Goal: Check status: Check status

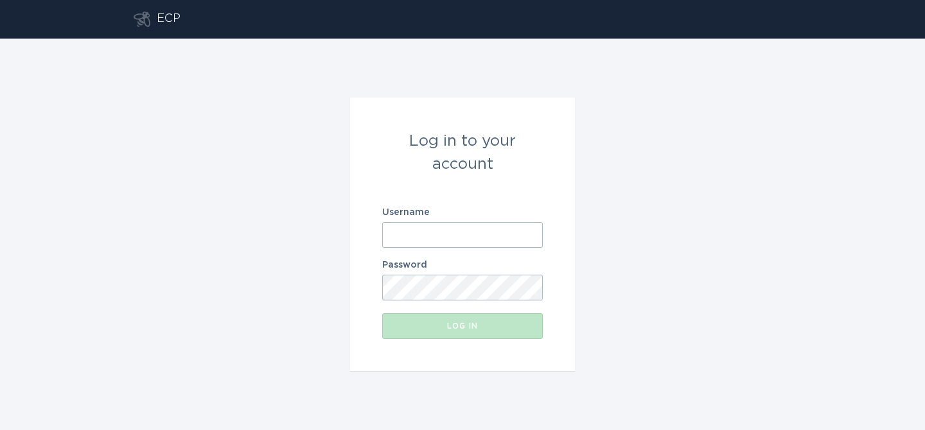
click at [536, 233] on input "Username" at bounding box center [462, 235] width 161 height 26
paste input "[EMAIL_ADDRESS][DOMAIN_NAME]"
type input "[EMAIL_ADDRESS][DOMAIN_NAME]"
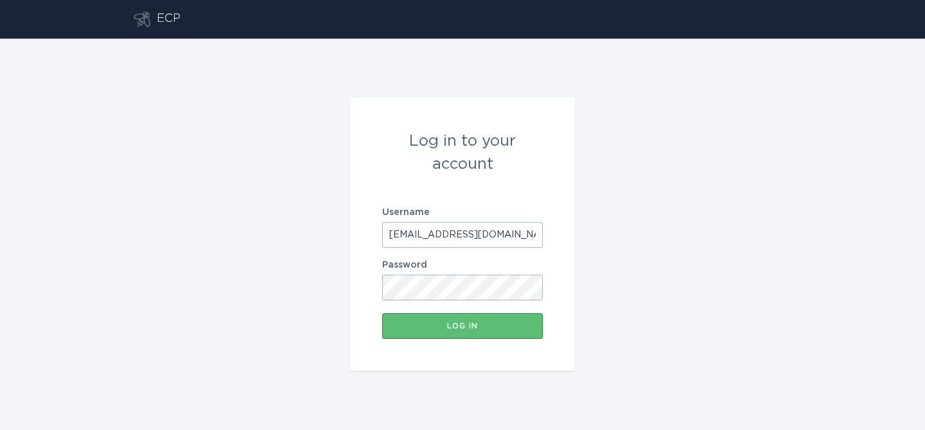
drag, startPoint x: 349, startPoint y: 288, endPoint x: 362, endPoint y: 328, distance: 41.8
click at [349, 288] on div "Log in to your account Username [EMAIL_ADDRESS][DOMAIN_NAME] Password Log in" at bounding box center [462, 235] width 925 height 392
click at [437, 326] on div "Log in" at bounding box center [463, 326] width 148 height 8
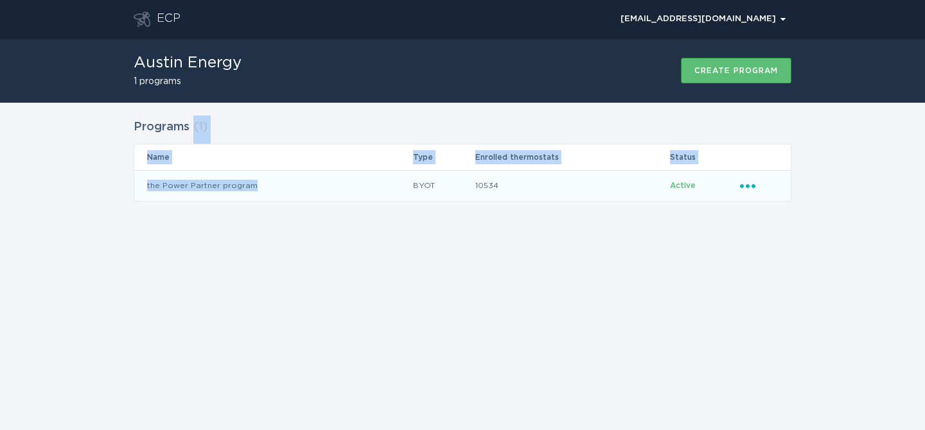
copy div "( 1 ) Name Type Enrolled thermostats Status the Power Partner program"
copy td "the Power Partner program"
drag, startPoint x: 261, startPoint y: 186, endPoint x: 142, endPoint y: 187, distance: 118.8
click at [142, 187] on td "the Power Partner program" at bounding box center [273, 185] width 278 height 31
